Goal: Task Accomplishment & Management: Manage account settings

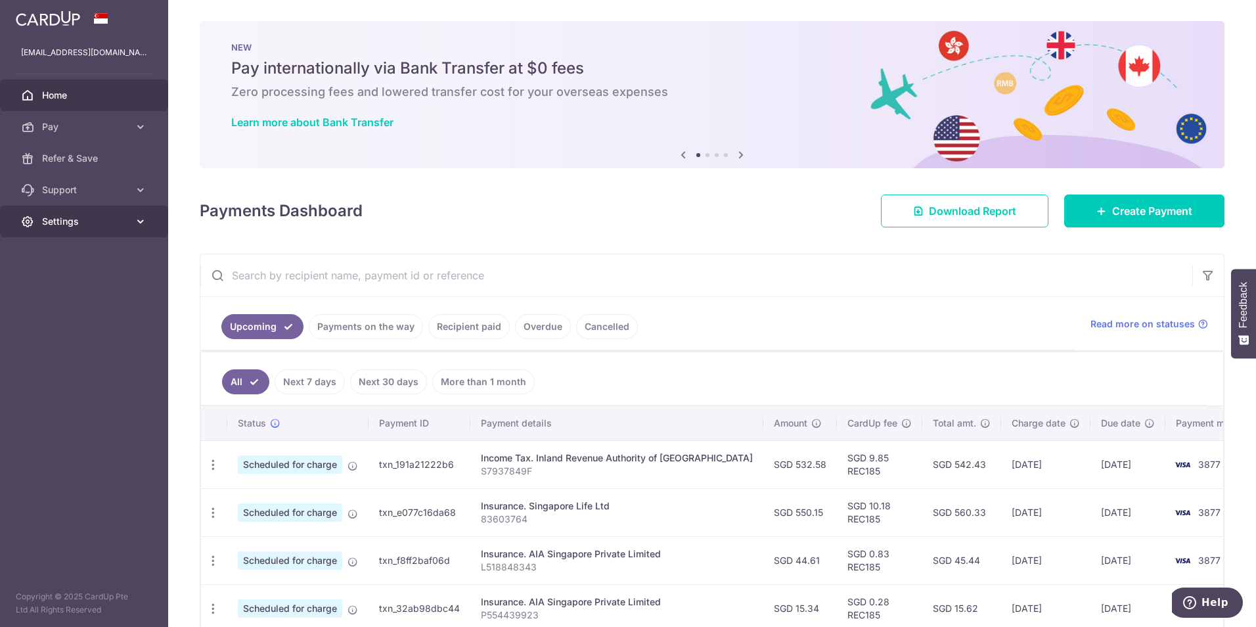
click at [93, 215] on span "Settings" at bounding box center [85, 221] width 87 height 13
click at [76, 284] on span "Logout" at bounding box center [85, 284] width 87 height 13
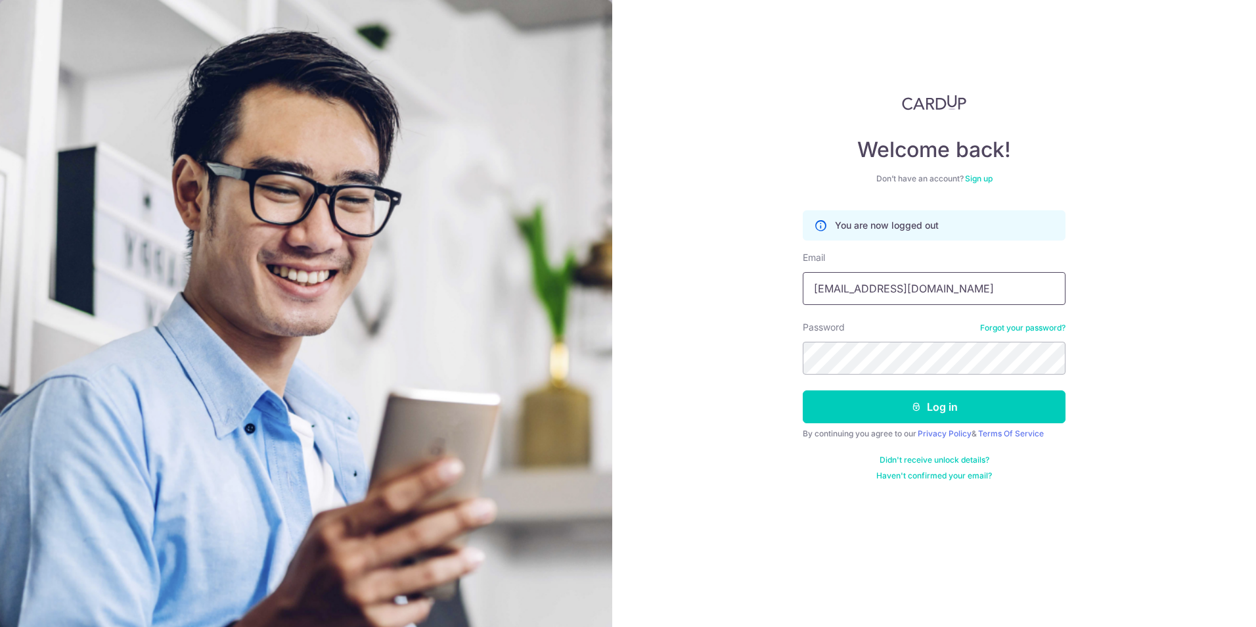
click at [850, 289] on input "[EMAIL_ADDRESS][DOMAIN_NAME]" at bounding box center [934, 288] width 263 height 33
type input "pc@pesttech.com.sg"
click at [884, 412] on button "Log in" at bounding box center [934, 406] width 263 height 33
